Goal: Task Accomplishment & Management: Use online tool/utility

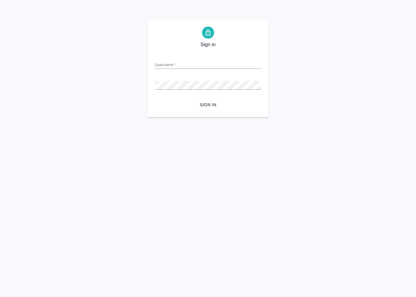
click at [196, 68] on input "Username   *" at bounding box center [208, 64] width 106 height 8
paste input "a.andreeva@awatera.com"
type input "a.andreeva@awatera.com"
click at [155, 99] on button "Sign in" at bounding box center [208, 104] width 106 height 11
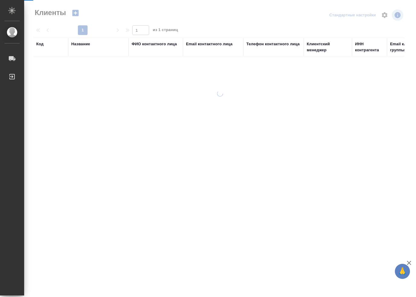
select select "RU"
